Goal: Complete application form

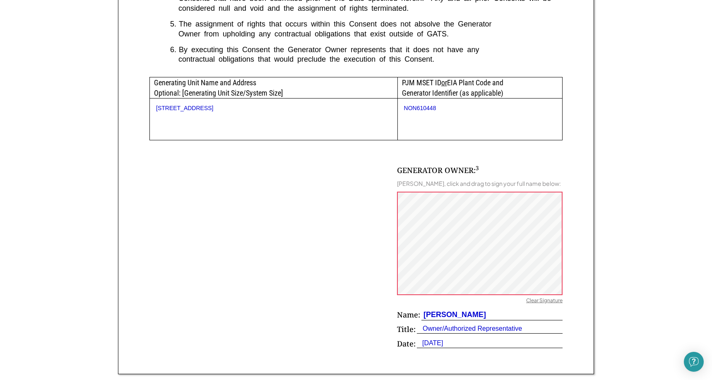
scroll to position [391, 0]
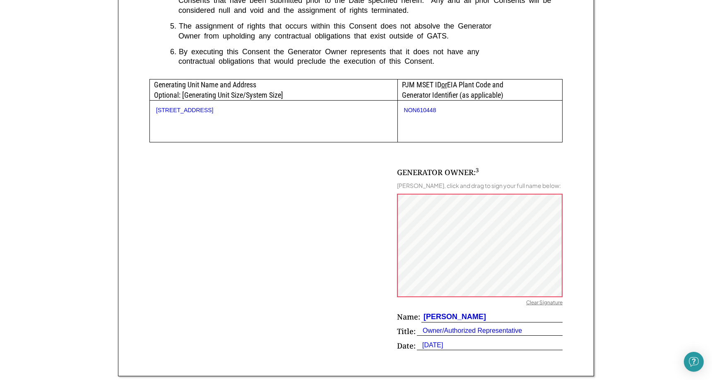
click at [416, 176] on div "GENERATOR OWNER: 3 [PERSON_NAME], click and drag to sign your full name below: …" at bounding box center [480, 261] width 166 height 188
drag, startPoint x: 417, startPoint y: 183, endPoint x: 426, endPoint y: 185, distance: 9.6
click at [426, 185] on div "[PERSON_NAME], click and drag to sign your full name below:" at bounding box center [479, 185] width 164 height 7
click at [424, 182] on div "[PERSON_NAME], click and drag to sign your full name below:" at bounding box center [479, 185] width 164 height 7
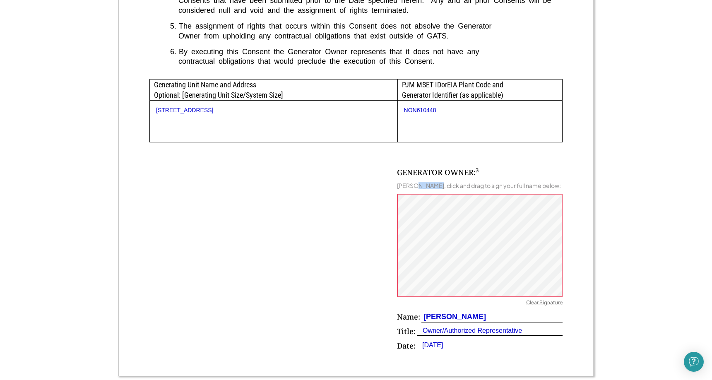
click at [424, 182] on div "[PERSON_NAME], click and drag to sign your full name below:" at bounding box center [479, 185] width 164 height 7
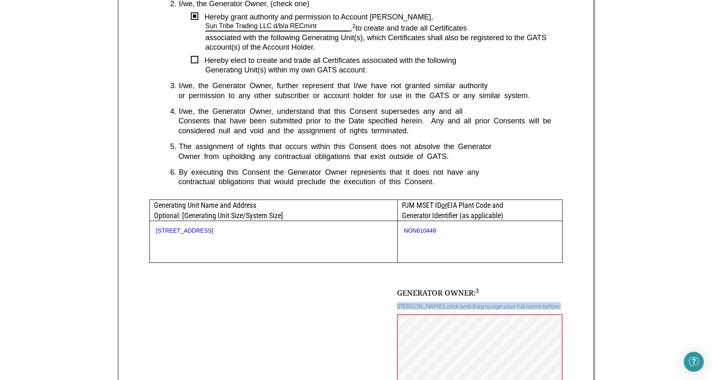
scroll to position [282, 0]
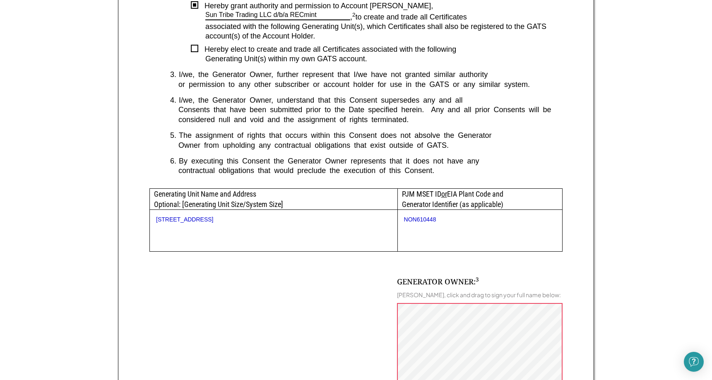
click at [274, 210] on div "[STREET_ADDRESS]" at bounding box center [274, 230] width 248 height 41
click at [262, 211] on div "[STREET_ADDRESS]" at bounding box center [274, 230] width 248 height 41
click at [260, 203] on div "Generating Unit Name and Address Optional: [Generating Unit Size/System Size]" at bounding box center [274, 199] width 248 height 21
click at [323, 237] on div "[STREET_ADDRESS]" at bounding box center [274, 230] width 248 height 41
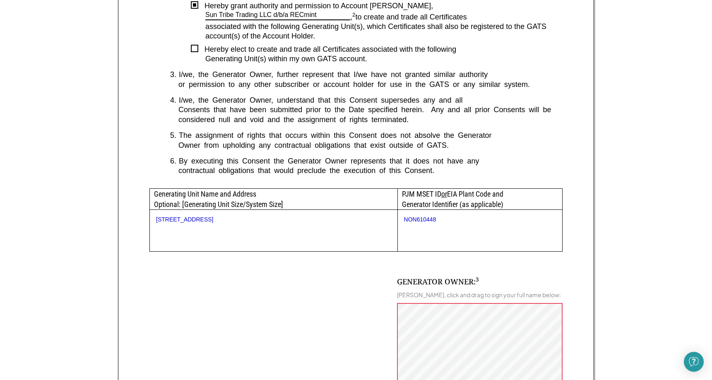
click at [476, 202] on div "PJM MSET ID or EIA Plant Code and Generator Identifier (as applicable)" at bounding box center [480, 199] width 164 height 21
click at [511, 170] on div "contractual obligations that would preclude the execution of this Consent." at bounding box center [366, 171] width 393 height 10
click at [418, 217] on div "NON610448" at bounding box center [480, 219] width 152 height 7
click at [445, 224] on div "NON610448" at bounding box center [480, 230] width 165 height 41
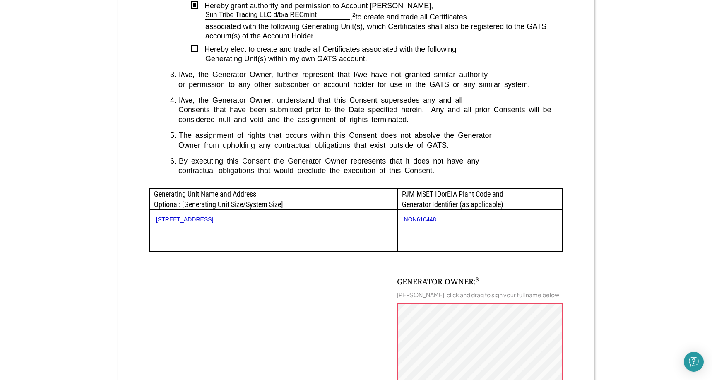
click at [445, 224] on div "NON610448" at bounding box center [480, 230] width 165 height 41
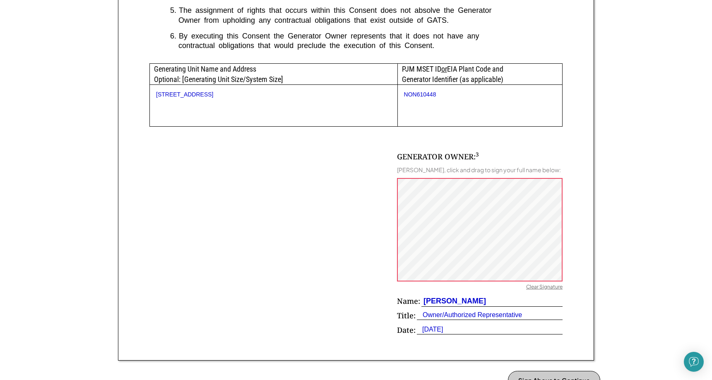
scroll to position [435, 0]
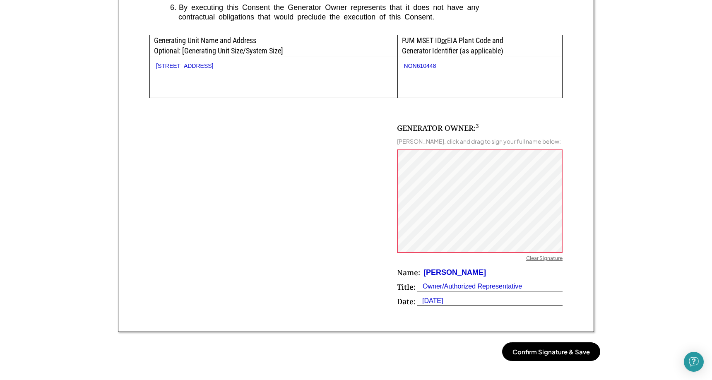
click at [528, 347] on button "Confirm Signature & Save" at bounding box center [551, 351] width 98 height 19
